Goal: Navigation & Orientation: Find specific page/section

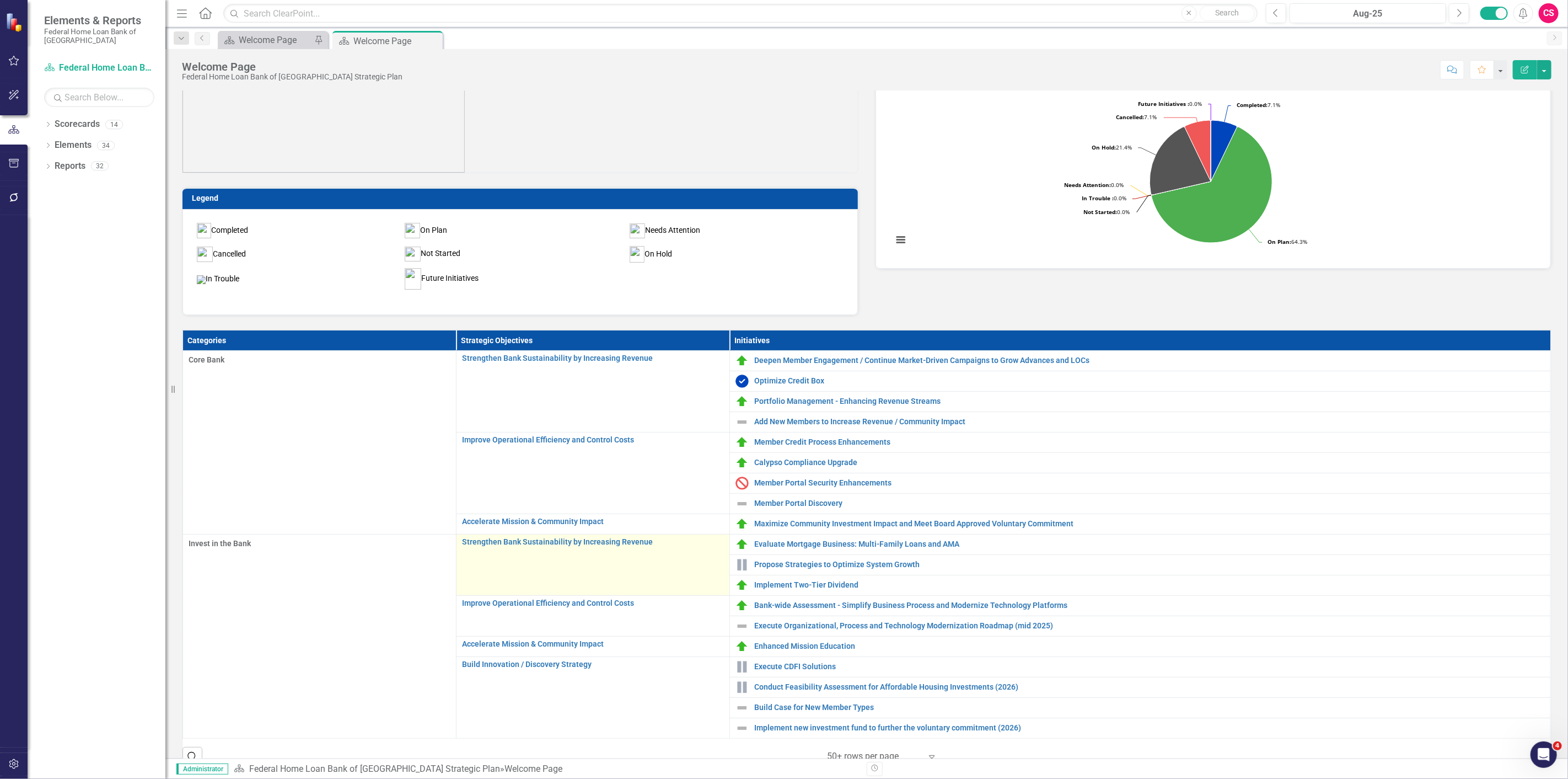
scroll to position [58, 0]
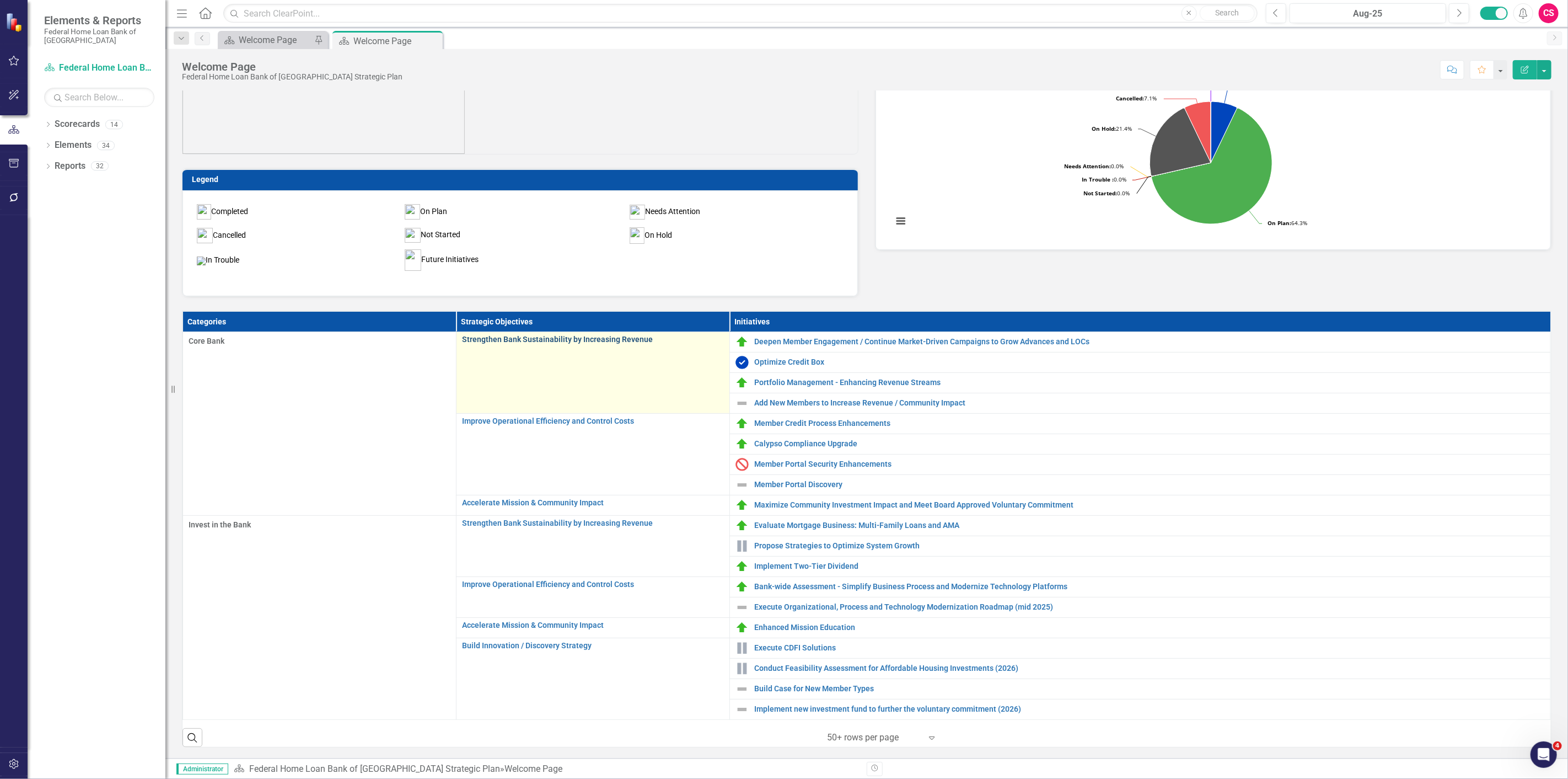
click at [518, 340] on link "Strengthen Bank Sustainability by Increasing Revenue" at bounding box center [593, 340] width 262 height 9
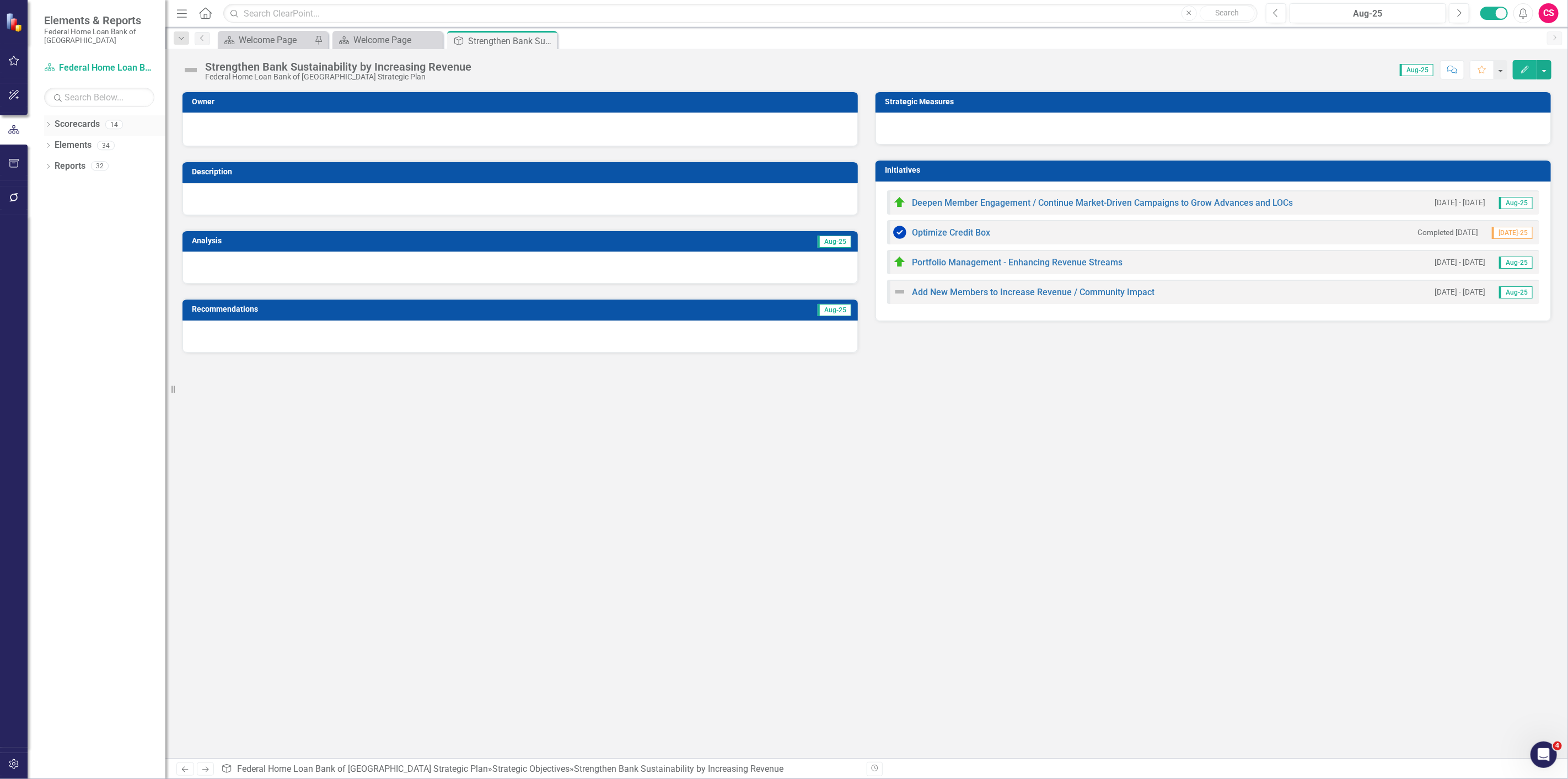
click at [50, 126] on icon "Dropdown" at bounding box center [47, 125] width 8 height 6
click at [46, 145] on div "Dropdown Scorecards 14 Dropdown Federal Home Loan Bank of [GEOGRAPHIC_DATA] Str…" at bounding box center [104, 157] width 121 height 83
click at [53, 146] on icon "Dropdown" at bounding box center [54, 145] width 9 height 7
click at [103, 170] on link "Corporate Goals 2024 - Bank Team" at bounding box center [119, 166] width 94 height 13
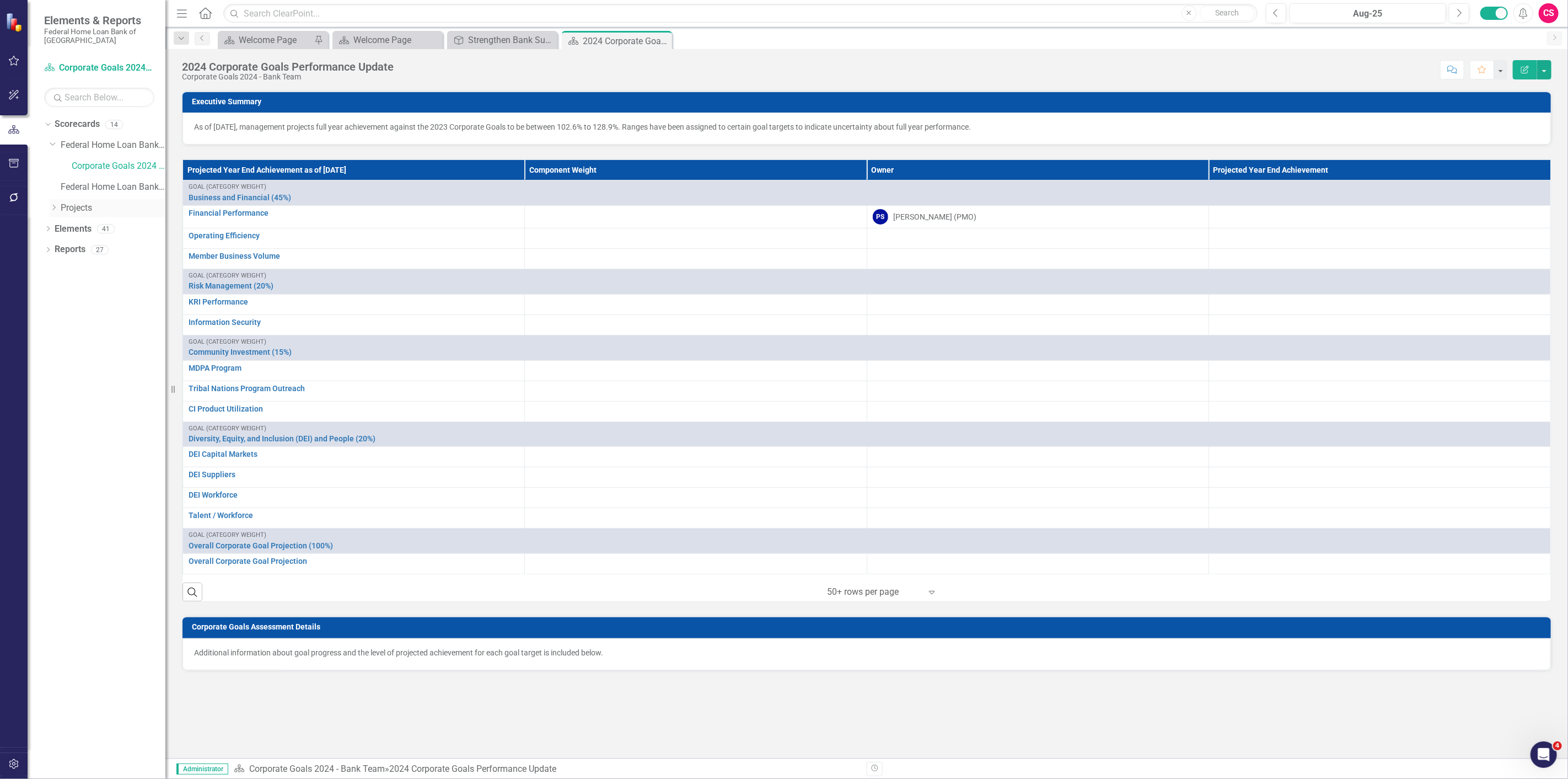
click at [56, 208] on icon "Dropdown" at bounding box center [54, 207] width 9 height 7
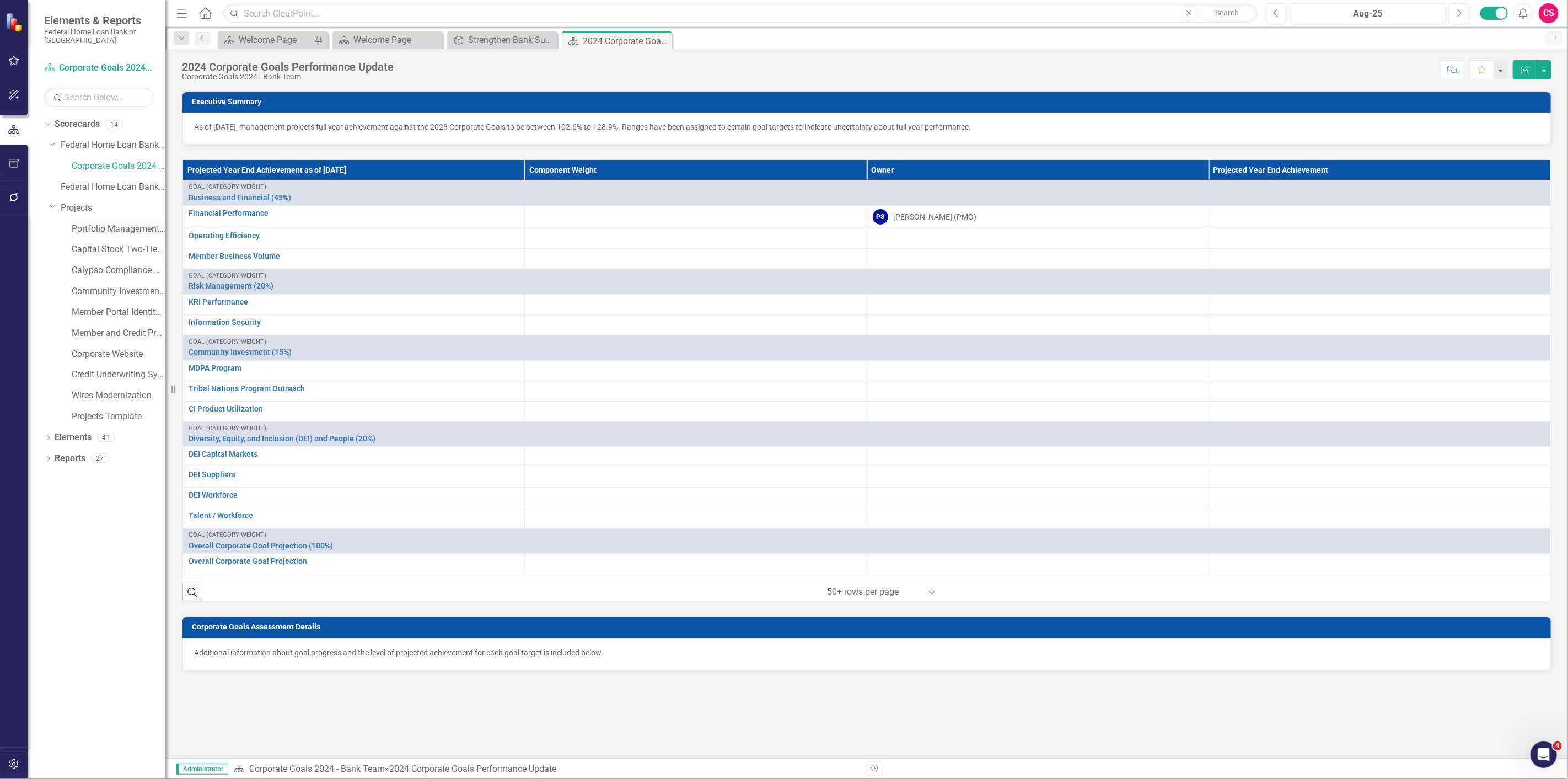
click at [86, 224] on link "Portfolio Management - Enhancing Revenue Streams (Buy/Sell)" at bounding box center [119, 229] width 94 height 13
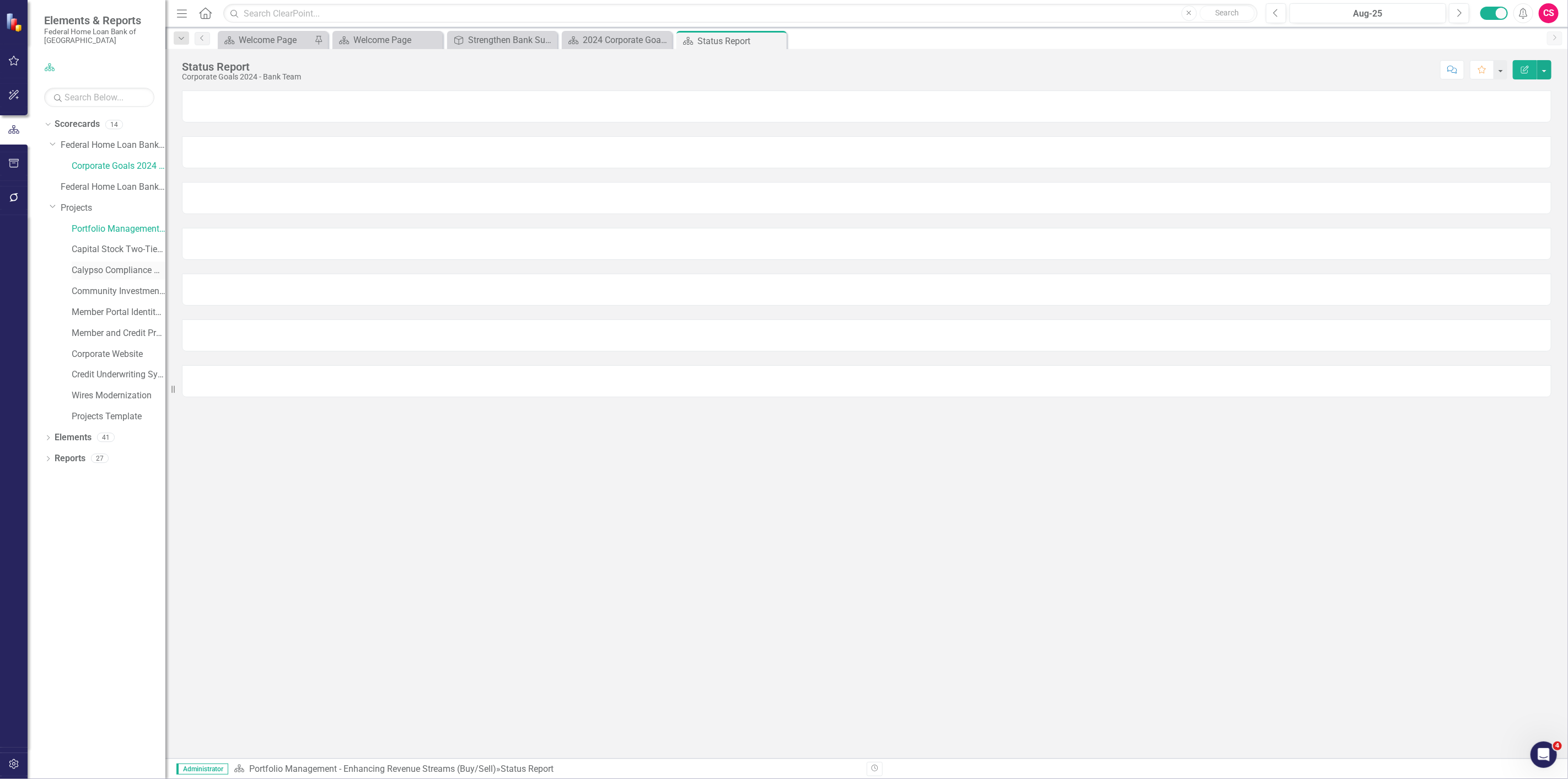
click at [103, 272] on link "Calypso Compliance Module Upgrade (from ERS)" at bounding box center [119, 270] width 94 height 13
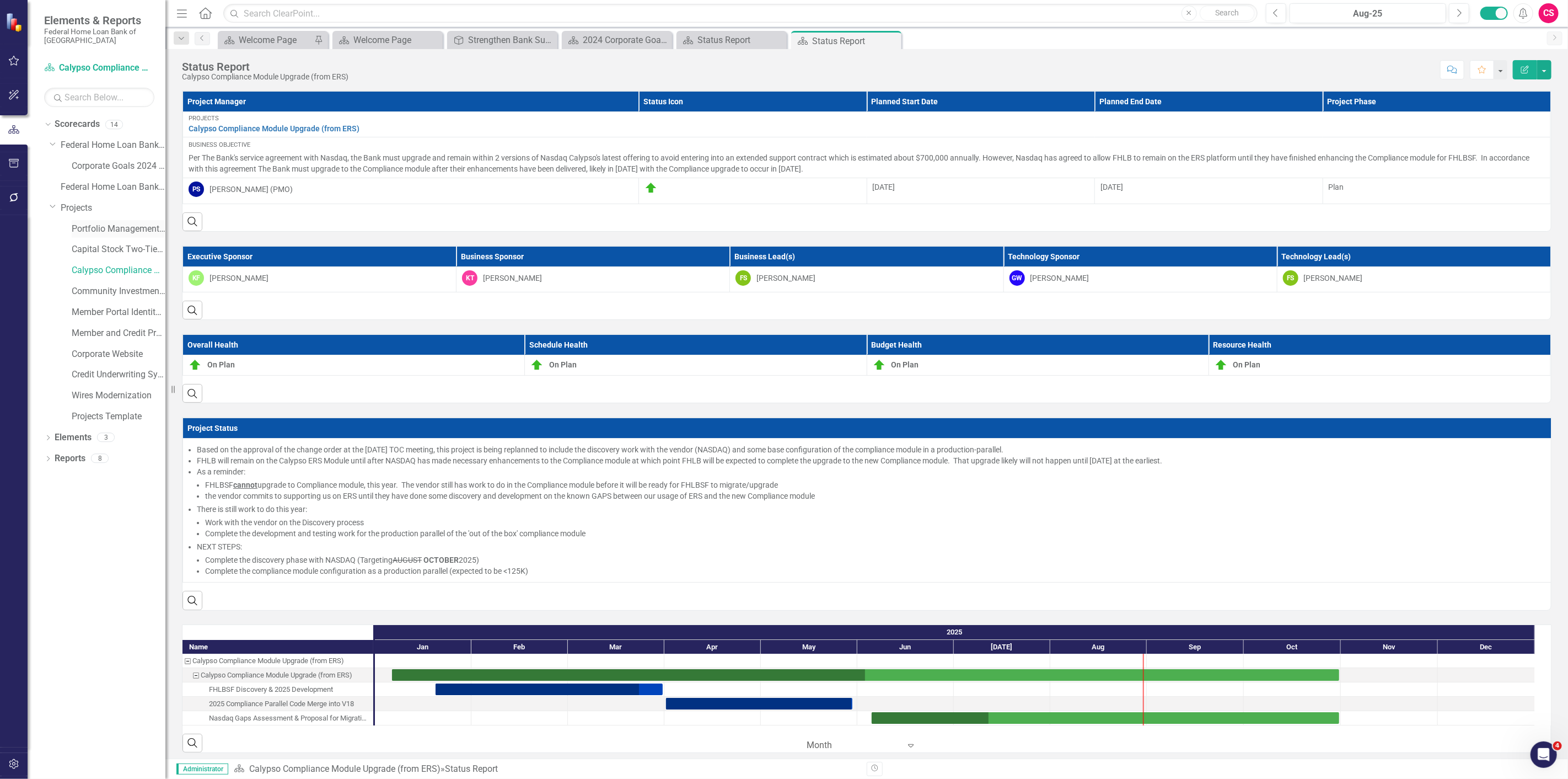
click at [102, 223] on link "Portfolio Management - Enhancing Revenue Streams (Buy/Sell)" at bounding box center [119, 229] width 94 height 13
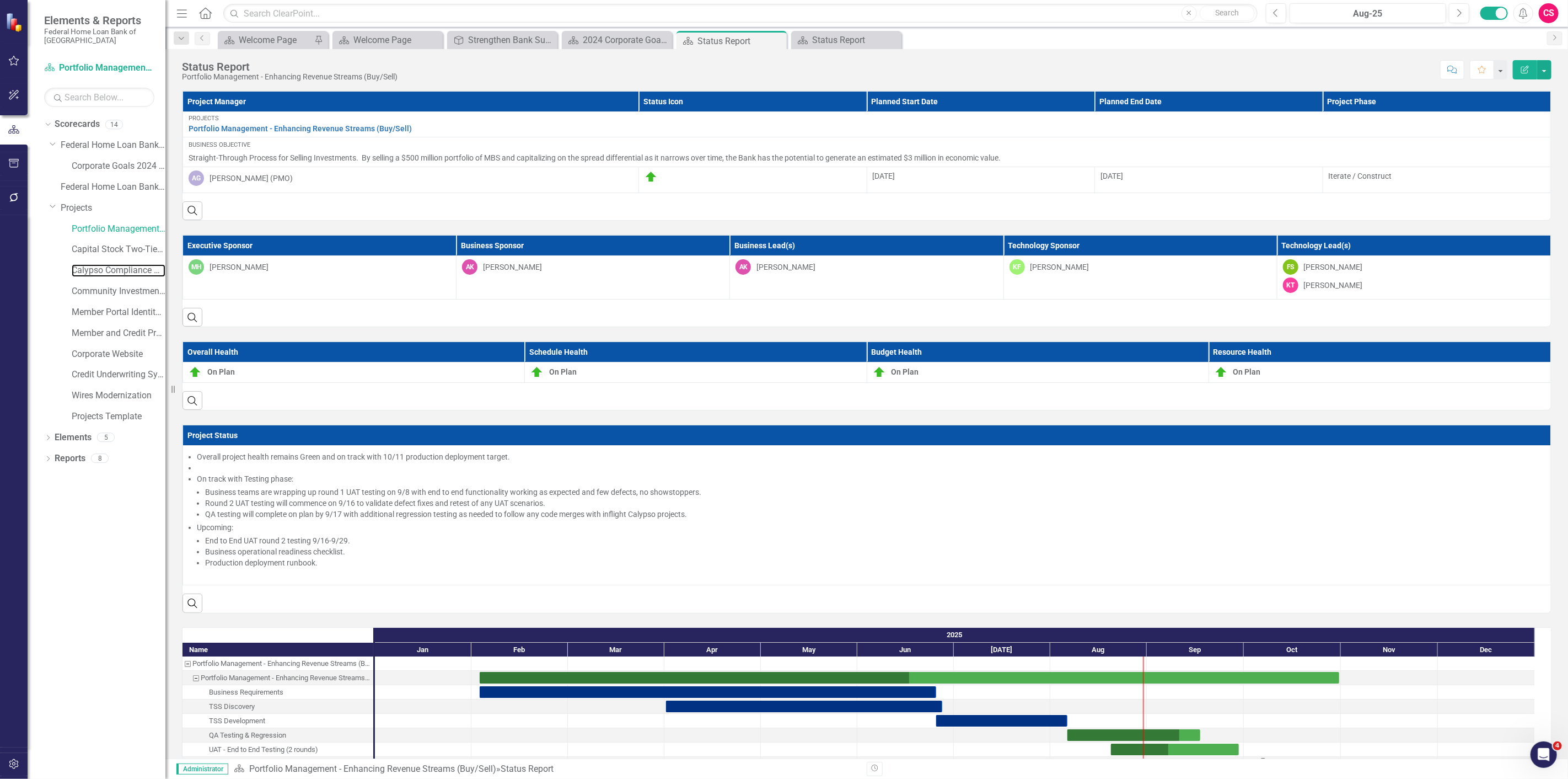
drag, startPoint x: 108, startPoint y: 271, endPoint x: 173, endPoint y: 271, distance: 65.0
click at [108, 271] on link "Calypso Compliance Module Upgrade (from ERS)" at bounding box center [119, 270] width 94 height 13
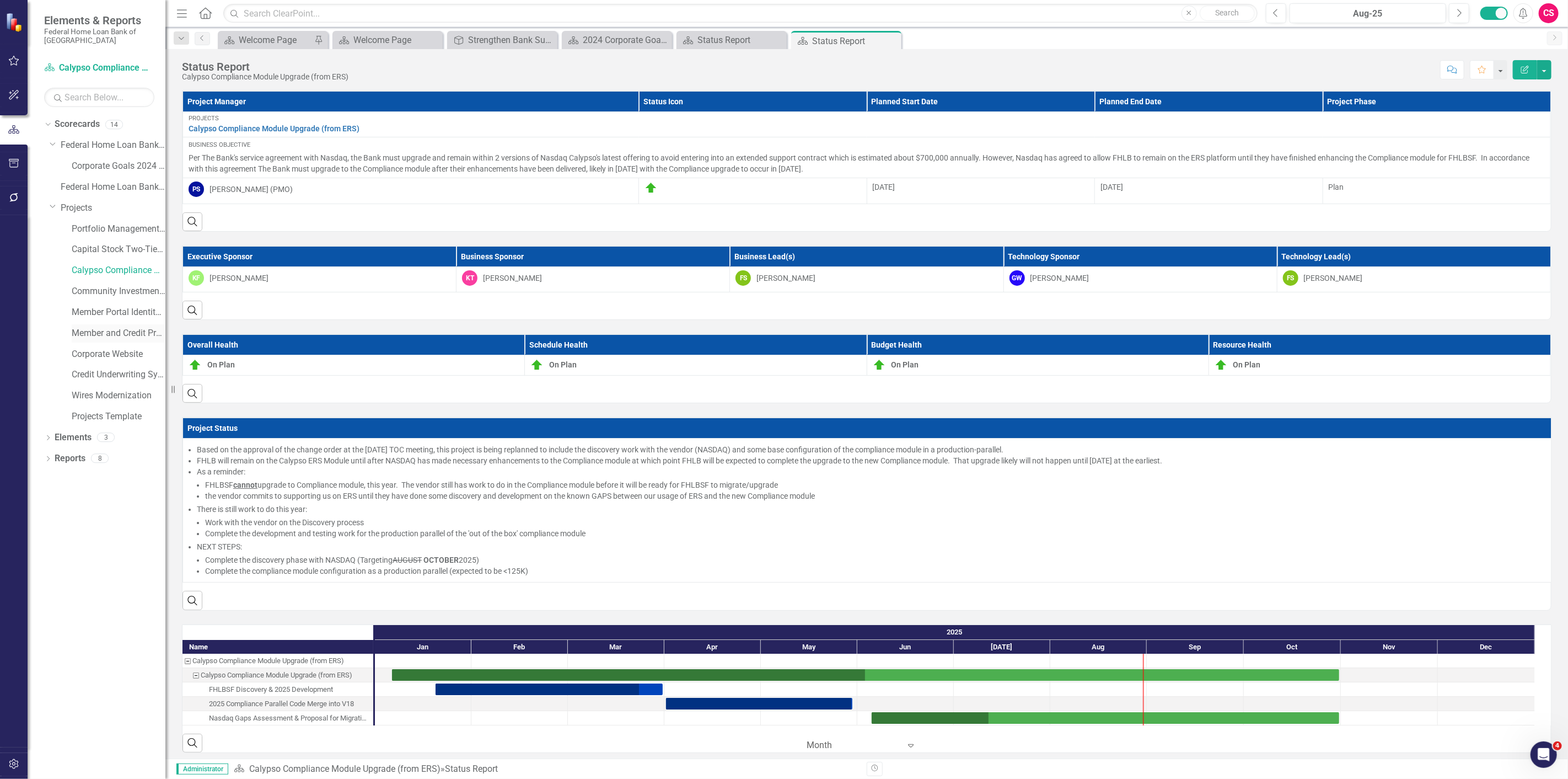
click at [111, 336] on link "Member and Credit Process Enhancements" at bounding box center [119, 333] width 94 height 13
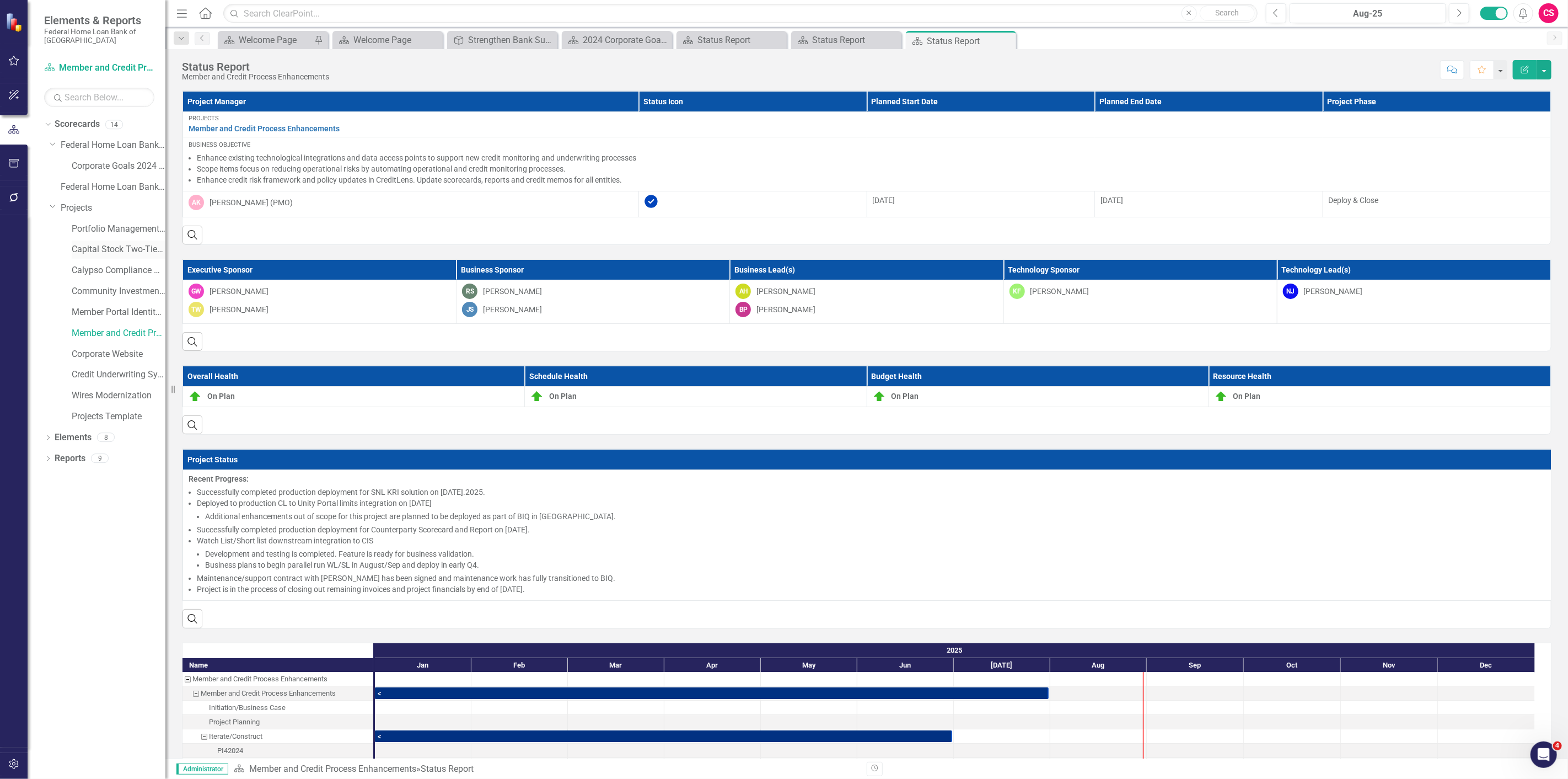
click at [102, 252] on link "Capital Stock Two-Tier Dividends" at bounding box center [119, 249] width 94 height 13
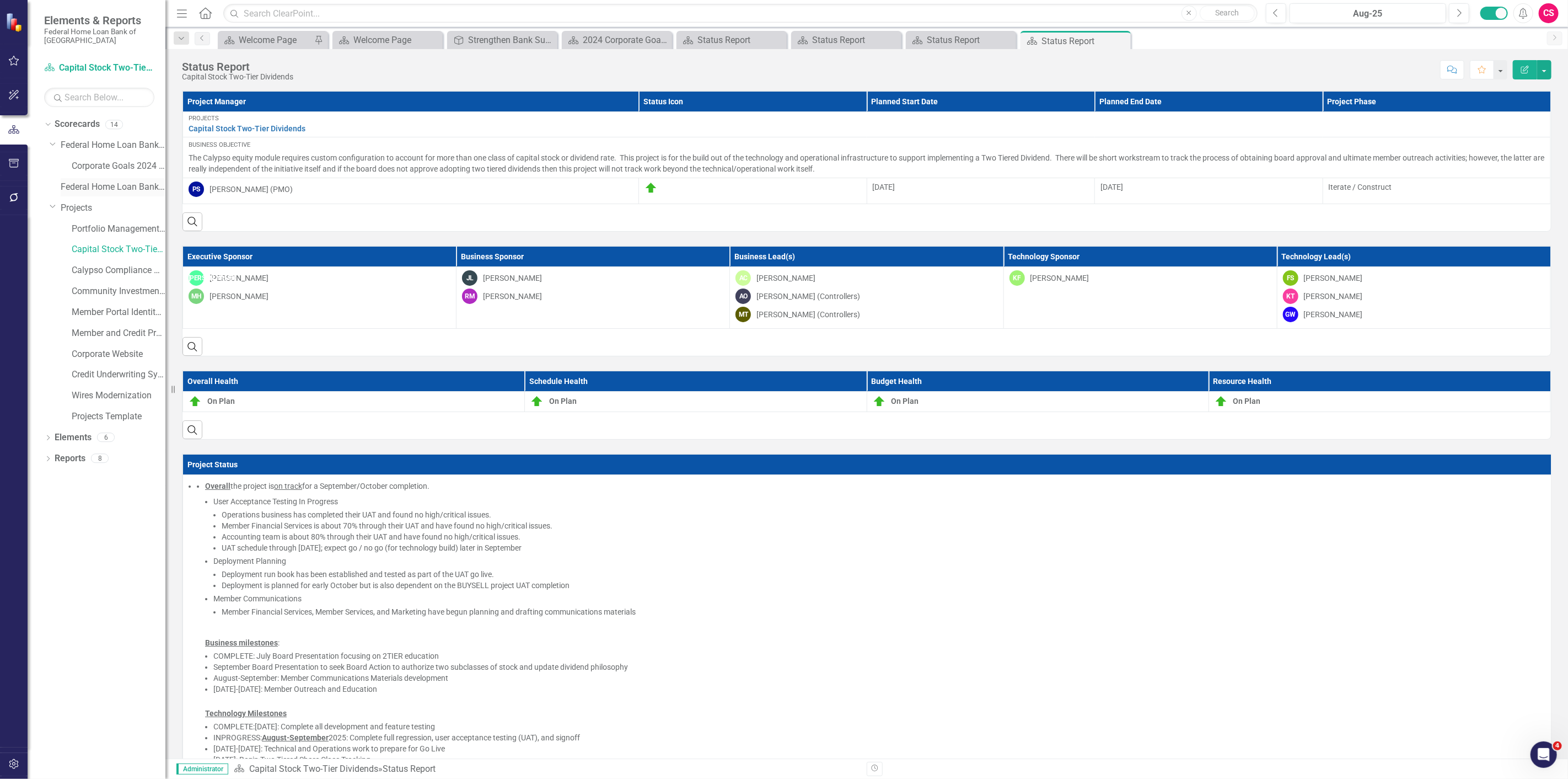
click at [127, 185] on link "Federal Home Loan Bank of [GEOGRAPHIC_DATA] Strategic Plan 2024" at bounding box center [113, 187] width 105 height 13
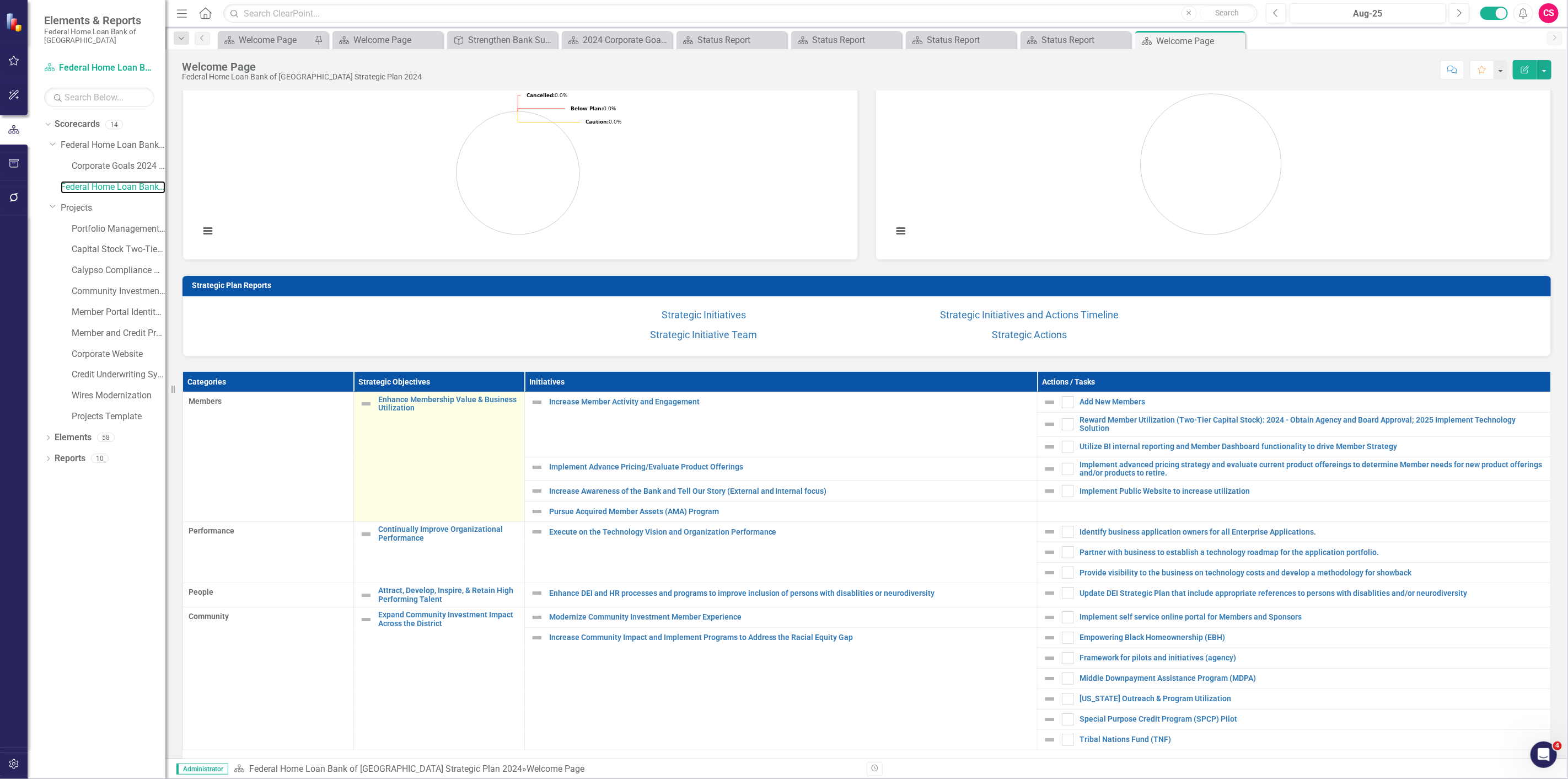
scroll to position [326, 0]
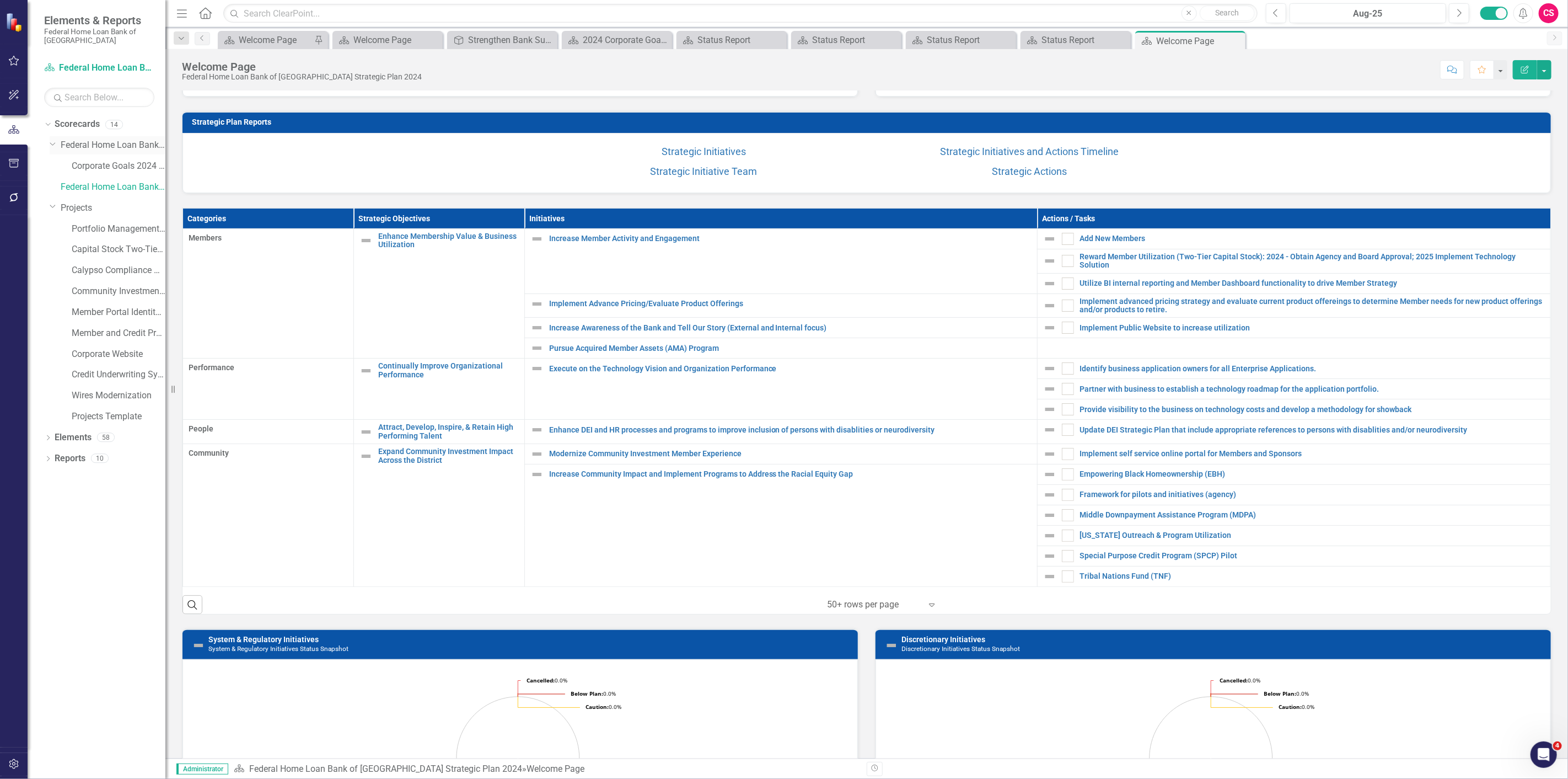
click at [111, 153] on div "Dropdown Federal Home Loan Bank of [GEOGRAPHIC_DATA] Strategic Plan" at bounding box center [108, 146] width 116 height 18
click at [124, 146] on link "Federal Home Loan Bank of [GEOGRAPHIC_DATA] Strategic Plan" at bounding box center [113, 145] width 105 height 13
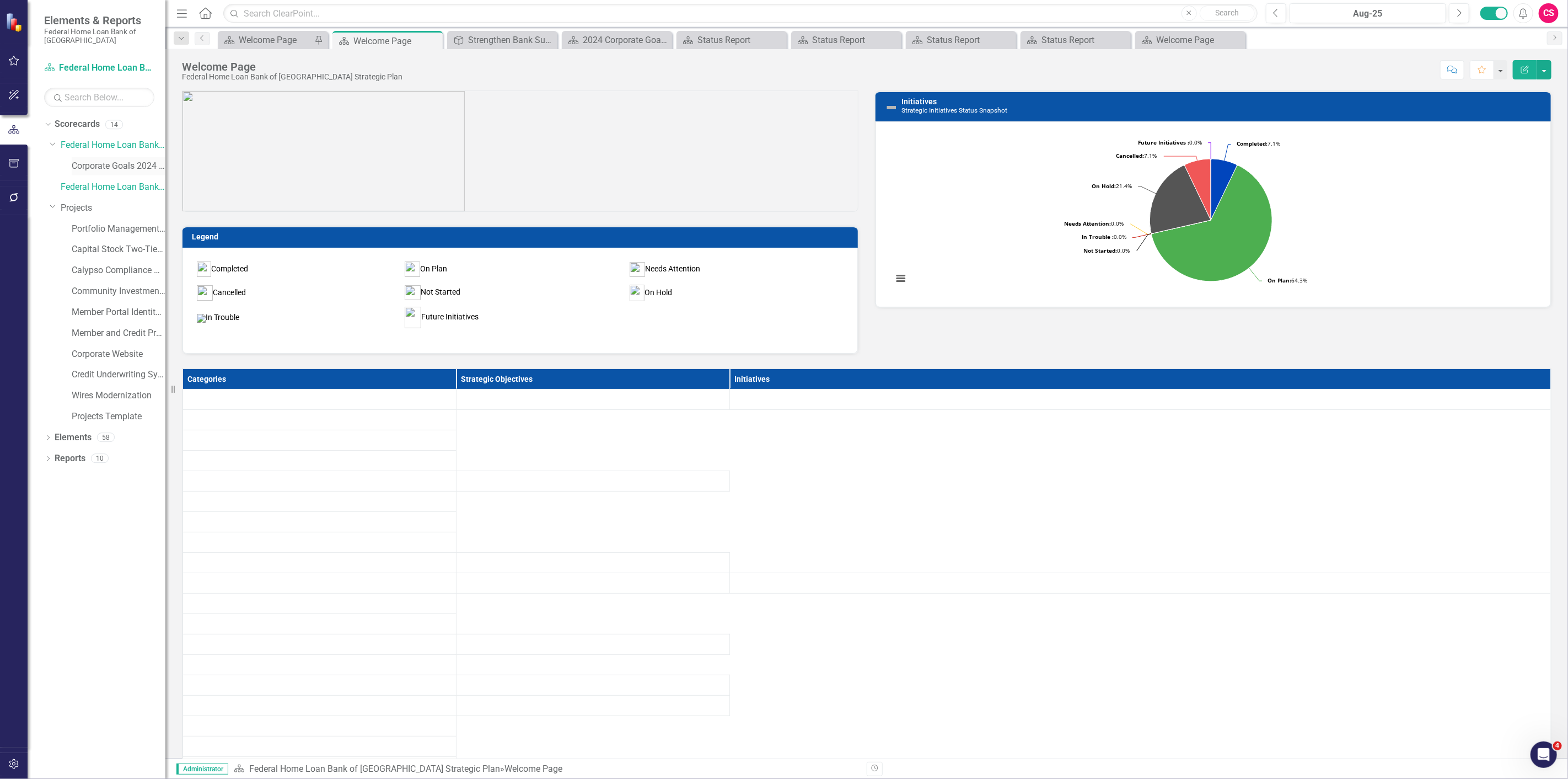
click at [125, 167] on link "Corporate Goals 2024 - Bank Team" at bounding box center [119, 166] width 94 height 13
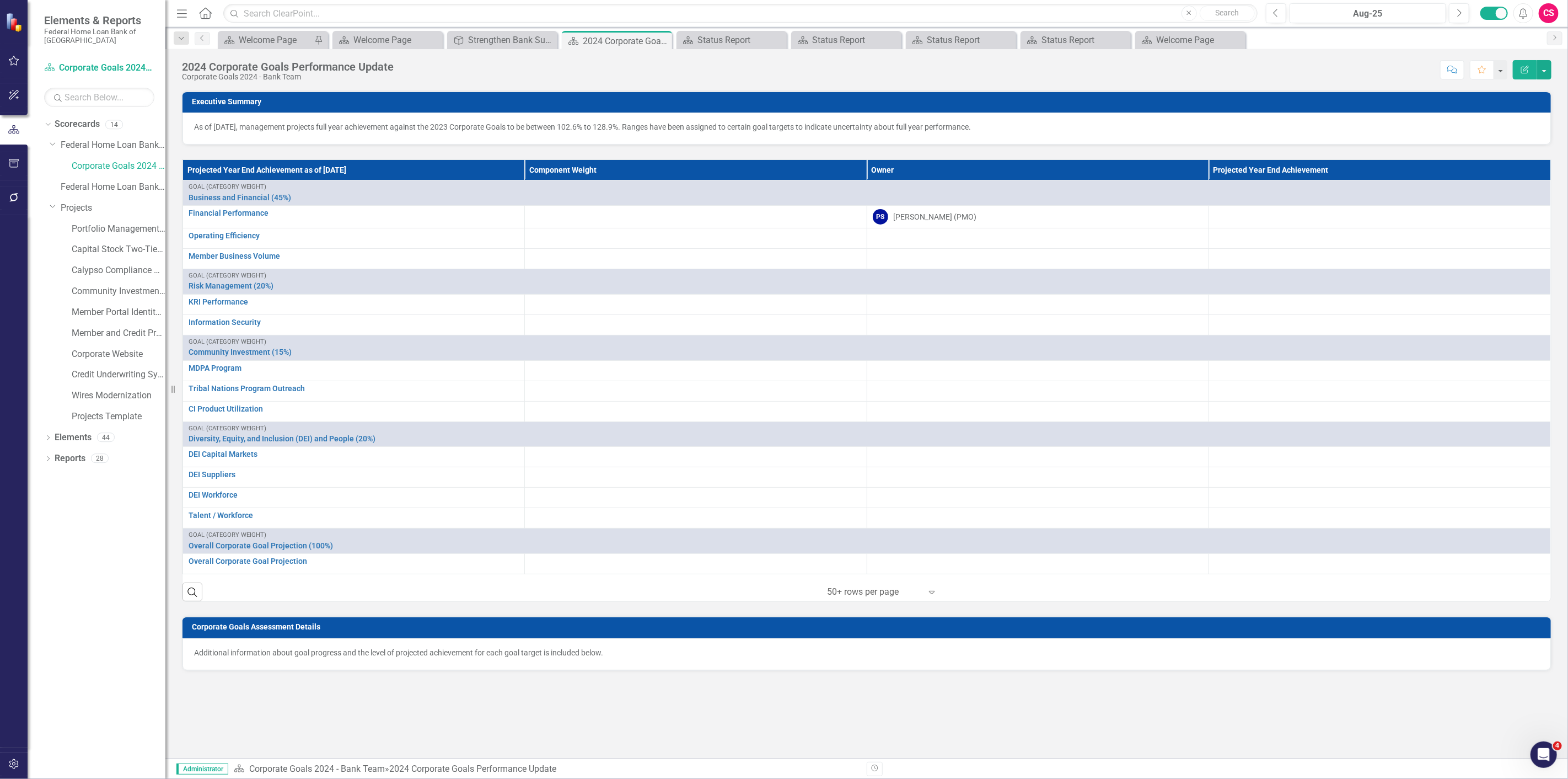
click at [108, 156] on div "Dropdown Federal Home Loan Bank of [GEOGRAPHIC_DATA] Strategic Plan" at bounding box center [108, 147] width 116 height 21
click at [108, 146] on link "Federal Home Loan Bank of [GEOGRAPHIC_DATA] Strategic Plan" at bounding box center [113, 145] width 105 height 13
